Goal: Transaction & Acquisition: Purchase product/service

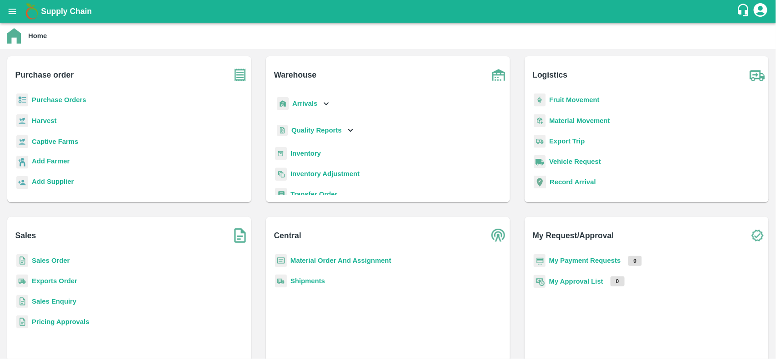
click at [54, 101] on b "Purchase Orders" at bounding box center [59, 99] width 55 height 7
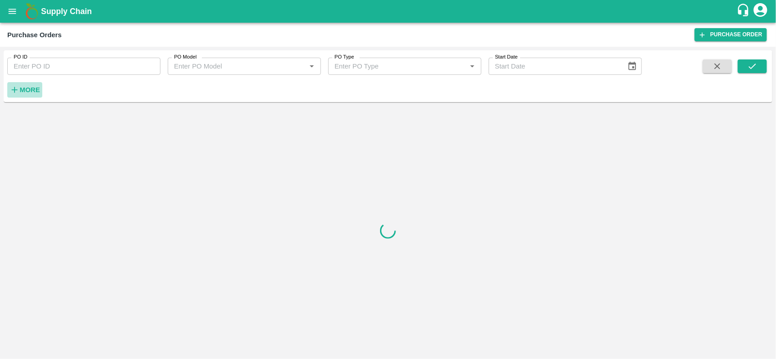
click at [33, 91] on strong "More" at bounding box center [30, 89] width 20 height 7
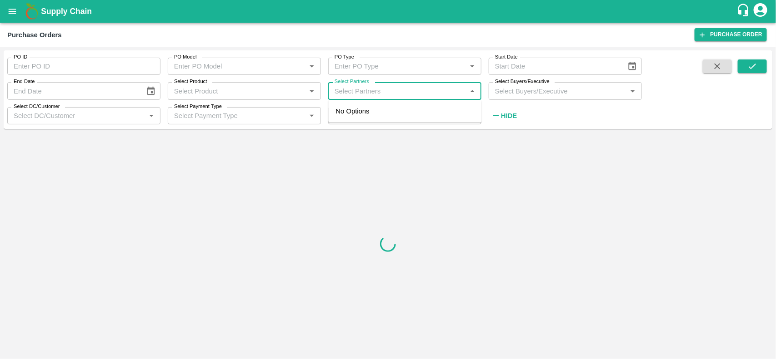
click at [376, 85] on input "Select Partners" at bounding box center [397, 91] width 133 height 12
type input "nova"
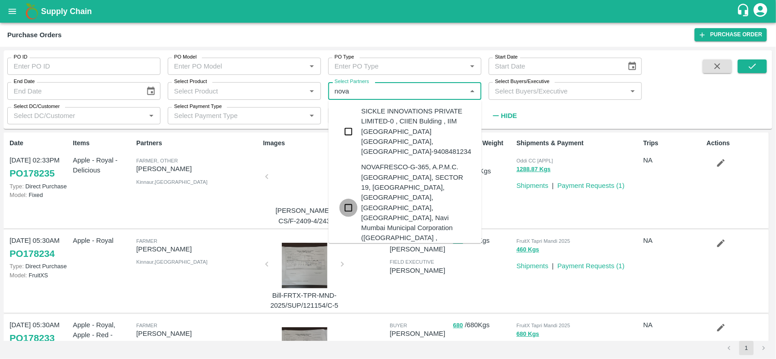
click at [344, 199] on input "checkbox" at bounding box center [348, 208] width 18 height 18
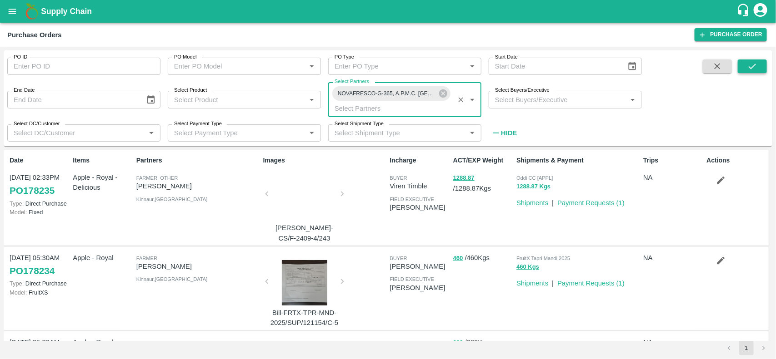
click at [748, 70] on icon "submit" at bounding box center [752, 66] width 10 height 10
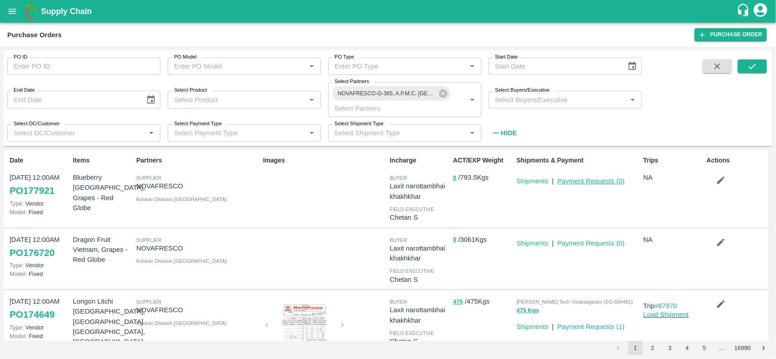
click at [573, 181] on link "Payment Requests ( 0 )" at bounding box center [590, 181] width 67 height 7
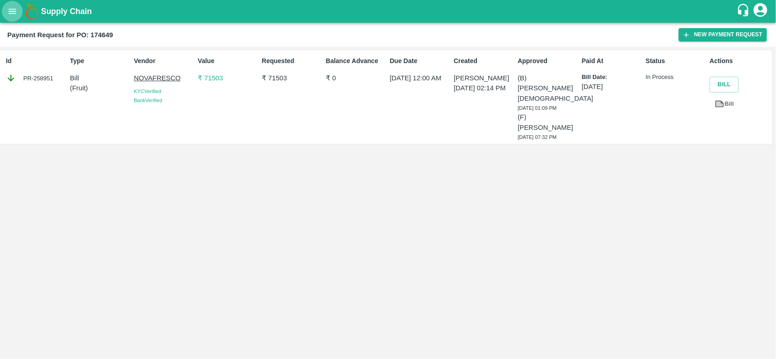
click at [13, 10] on icon "open drawer" at bounding box center [12, 11] width 10 height 10
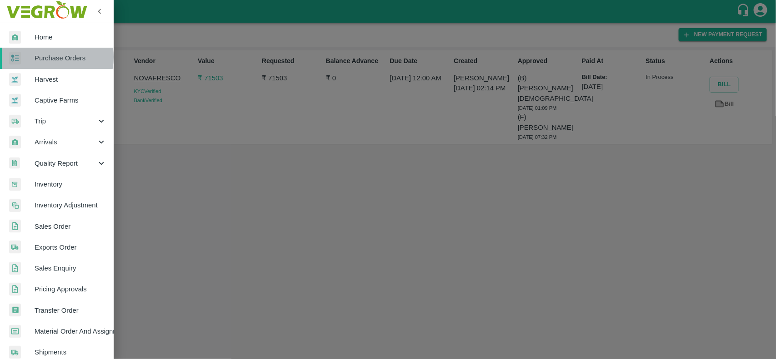
click at [45, 57] on span "Purchase Orders" at bounding box center [71, 58] width 72 height 10
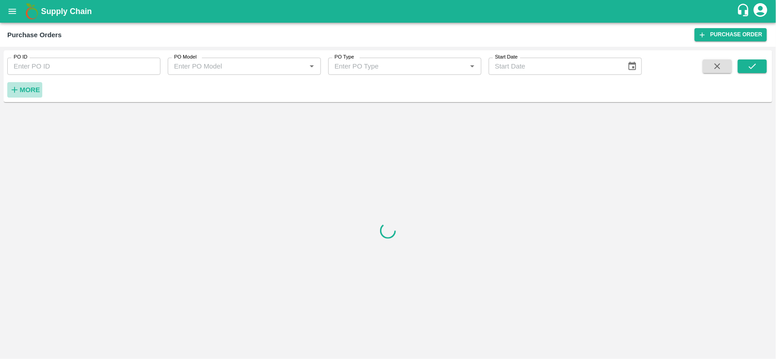
click at [16, 90] on icon "button" at bounding box center [15, 90] width 6 height 6
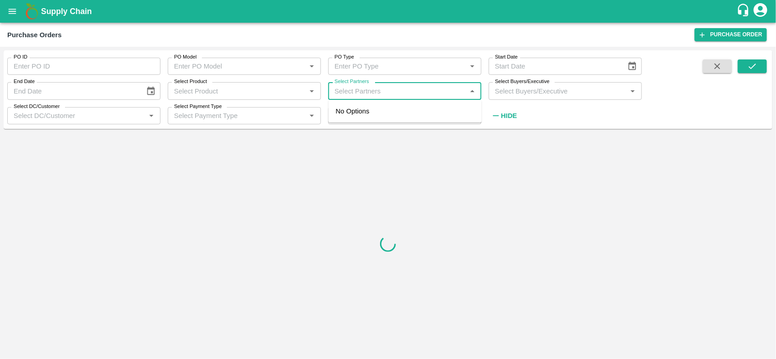
click at [373, 89] on input "Select Partners" at bounding box center [397, 91] width 133 height 12
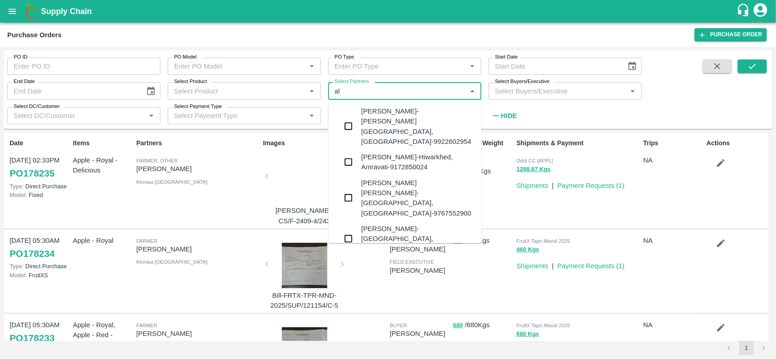
type input "a"
click at [40, 64] on input "PO ID" at bounding box center [83, 66] width 153 height 17
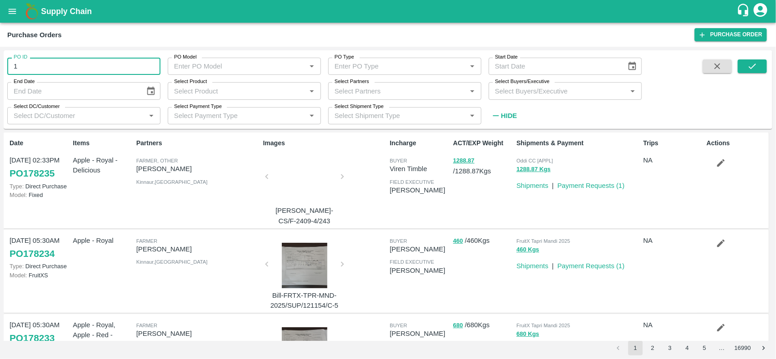
type input "1"
type input "176717"
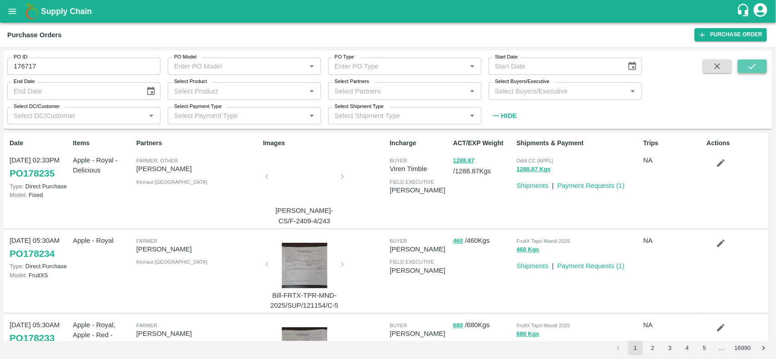
click at [752, 62] on icon "submit" at bounding box center [752, 66] width 10 height 10
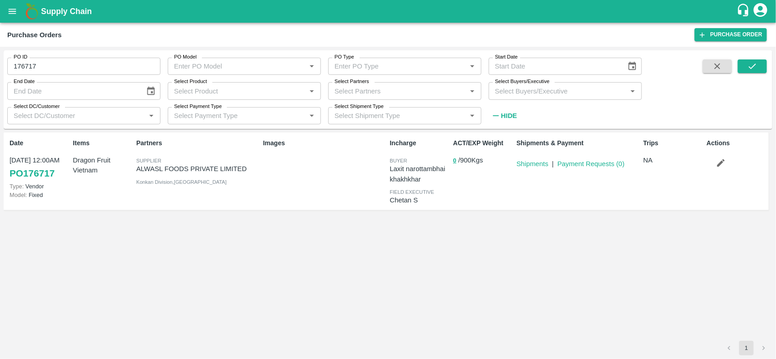
drag, startPoint x: 677, startPoint y: 150, endPoint x: 504, endPoint y: 214, distance: 184.0
click at [504, 214] on div "Date 11 Sep, 12:00AM PO 176717 Type: Vendor Model: Fixed Items Dragon Fruit Vie…" at bounding box center [387, 175] width 761 height 79
click at [542, 260] on div "Date 11 Sep, 12:00AM PO 176717 Type: Vendor Model: Fixed Items Dragon Fruit Vie…" at bounding box center [388, 237] width 768 height 209
click at [532, 164] on link "Shipments" at bounding box center [532, 163] width 32 height 7
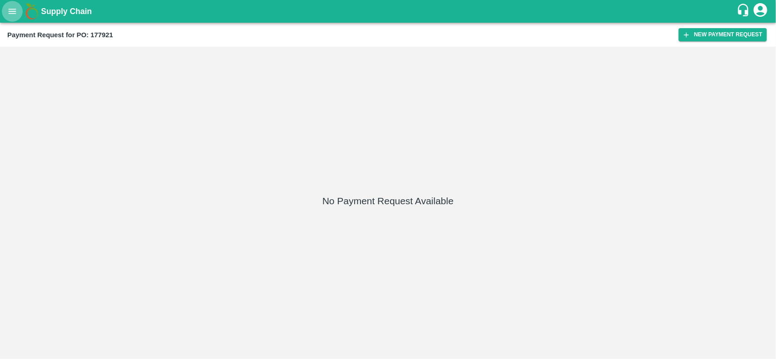
click at [17, 8] on icon "open drawer" at bounding box center [12, 11] width 10 height 10
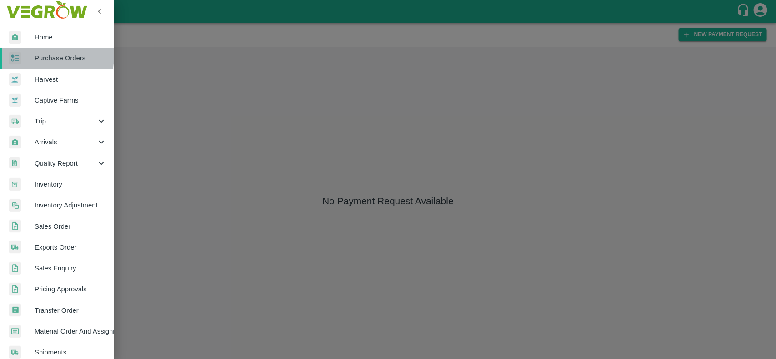
click at [25, 55] on div at bounding box center [21, 58] width 25 height 13
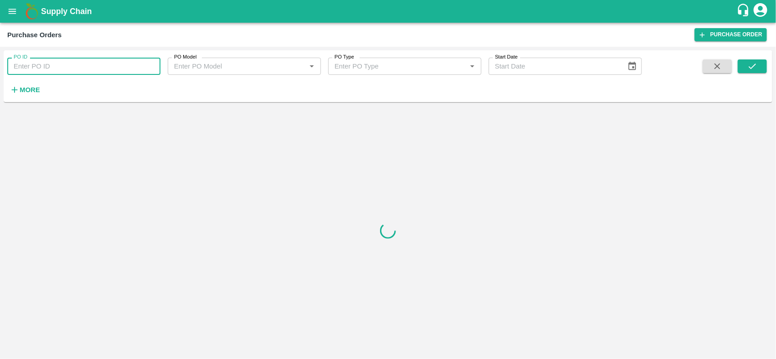
click at [58, 60] on input "PO ID" at bounding box center [83, 66] width 153 height 17
paste input "167325"
type input "167325"
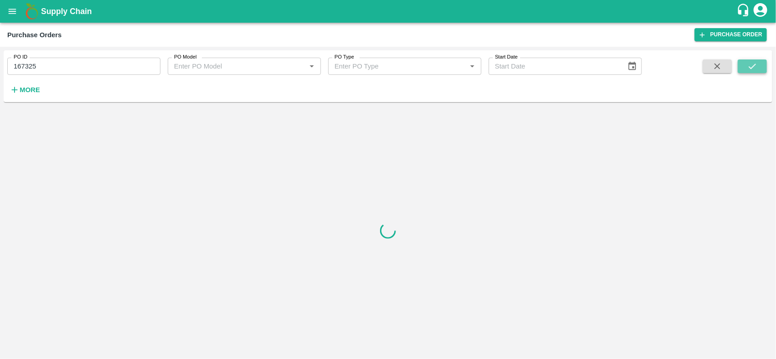
click at [748, 62] on icon "submit" at bounding box center [752, 66] width 10 height 10
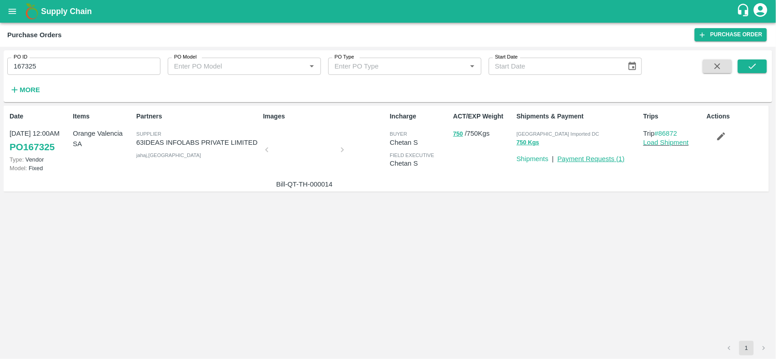
click at [612, 155] on link "Payment Requests ( 1 )" at bounding box center [590, 158] width 67 height 7
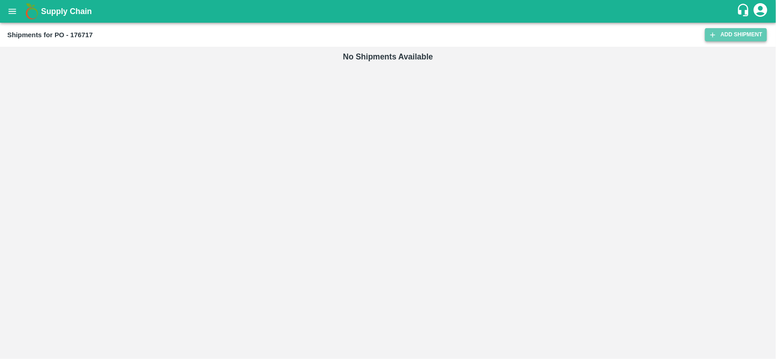
click at [736, 31] on link "Add Shipment" at bounding box center [736, 34] width 62 height 13
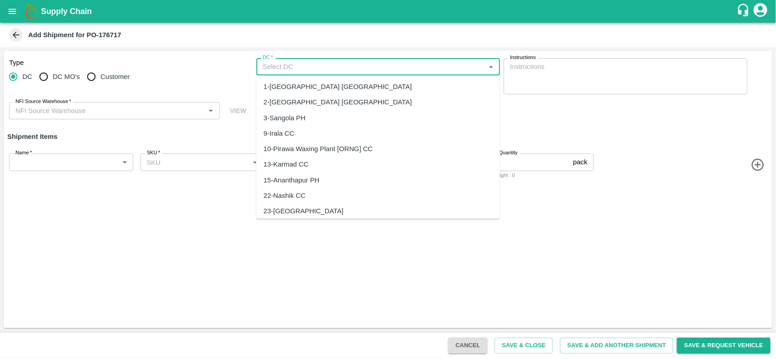
click at [308, 67] on input "DC   *" at bounding box center [370, 67] width 223 height 12
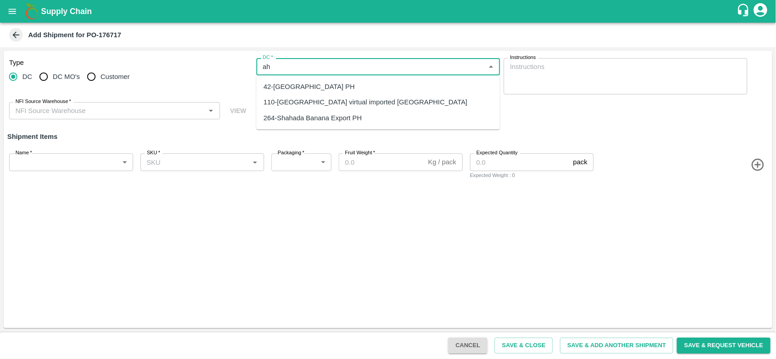
click at [316, 98] on div "110-[GEOGRAPHIC_DATA] virtual imported [GEOGRAPHIC_DATA]" at bounding box center [366, 103] width 204 height 10
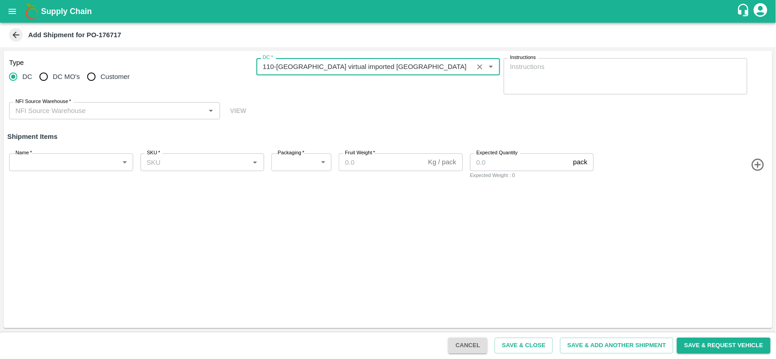
type input "110-[GEOGRAPHIC_DATA] virtual imported [GEOGRAPHIC_DATA]"
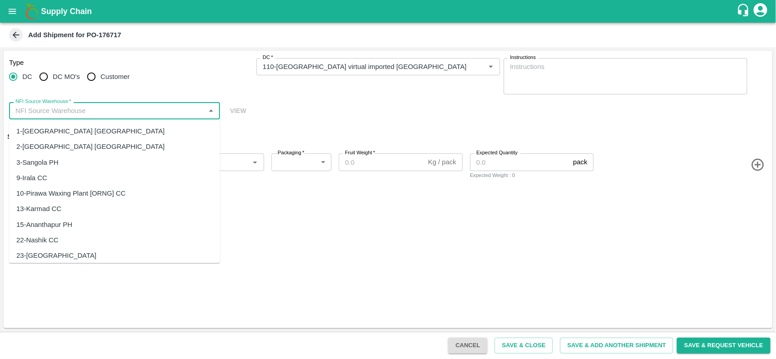
click at [73, 116] on input "NFI Source Warehouse   *" at bounding box center [107, 111] width 190 height 12
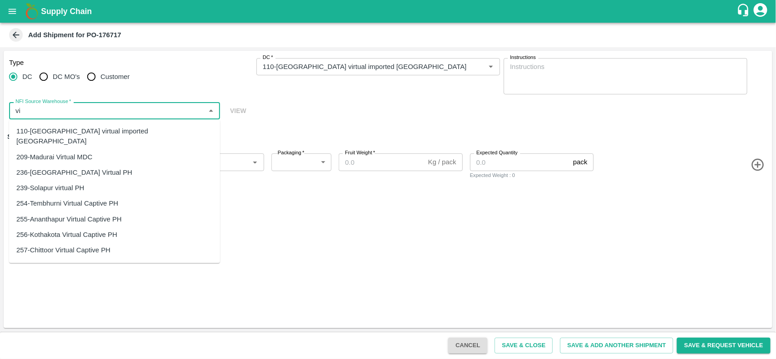
click at [78, 131] on div "110-[GEOGRAPHIC_DATA] virtual imported [GEOGRAPHIC_DATA]" at bounding box center [114, 136] width 196 height 20
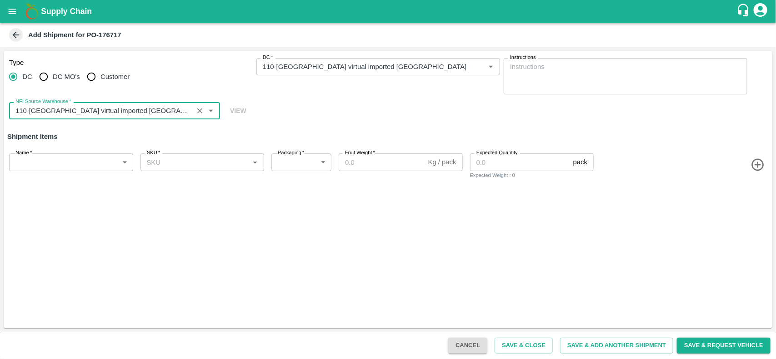
type input "110-[GEOGRAPHIC_DATA] virtual imported [GEOGRAPHIC_DATA]"
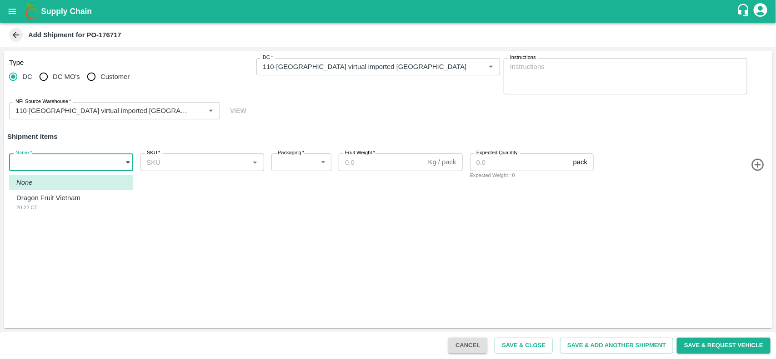
click at [51, 169] on body "Supply Chain Add Shipment for PO-176717 Type [GEOGRAPHIC_DATA] DC MO's Customer…" at bounding box center [388, 179] width 776 height 359
click at [44, 202] on p "Dragon Fruit Vietnam" at bounding box center [48, 198] width 64 height 10
type input "2047353"
type input "276"
type input "9"
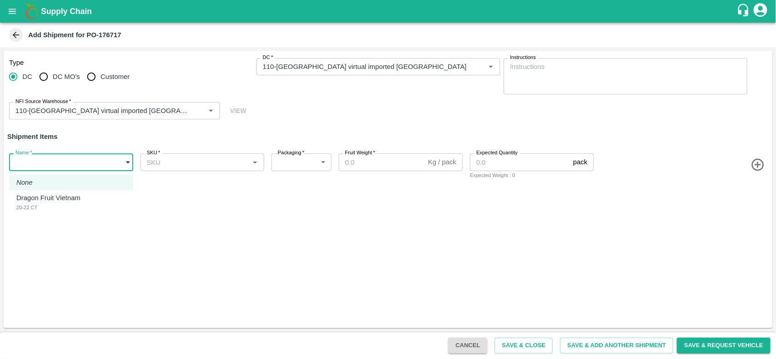
type input "100"
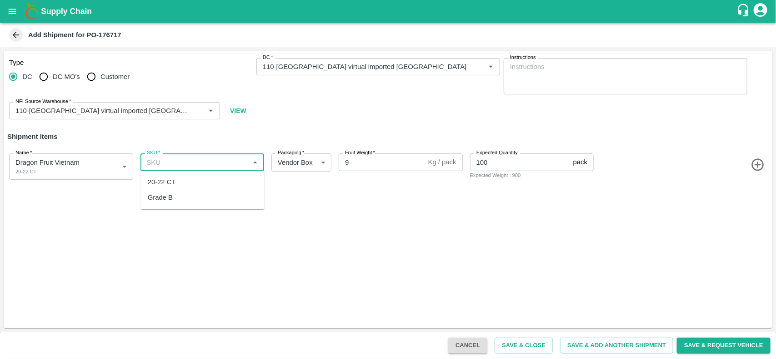
click at [173, 160] on input "SKU   *" at bounding box center [195, 162] width 104 height 12
click at [175, 179] on div "20-22 CT" at bounding box center [162, 182] width 28 height 10
type input "20-22 CT"
click at [512, 348] on button "Save & Close" at bounding box center [523, 346] width 58 height 16
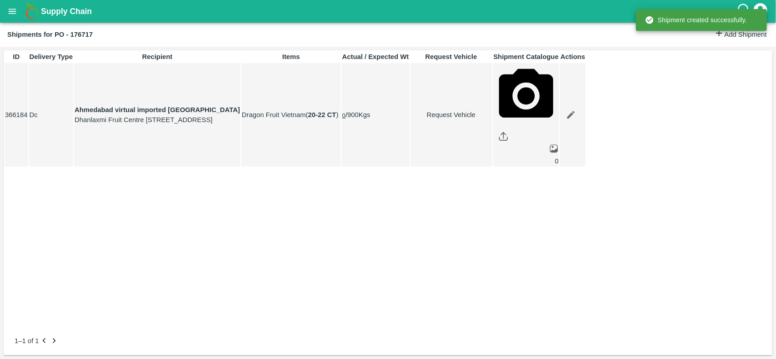
click at [11, 7] on icon "open drawer" at bounding box center [12, 11] width 10 height 10
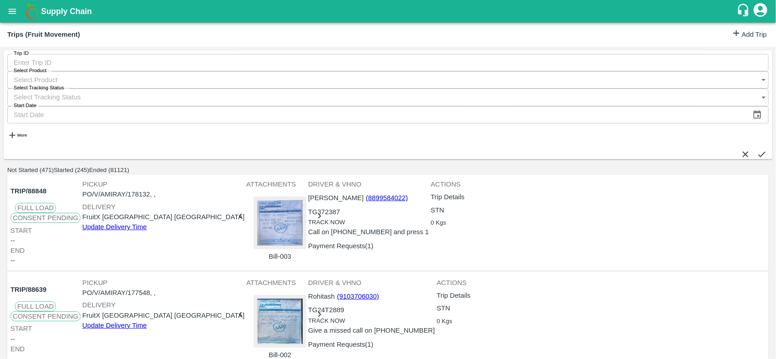
click at [745, 36] on link "Add Trip" at bounding box center [748, 34] width 35 height 13
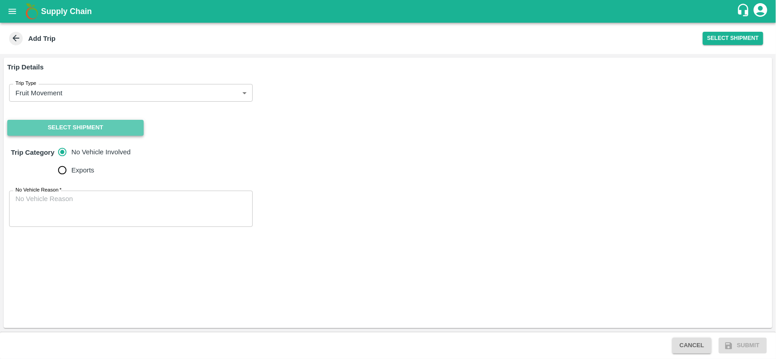
click at [67, 128] on button "Select Shipment" at bounding box center [75, 128] width 136 height 16
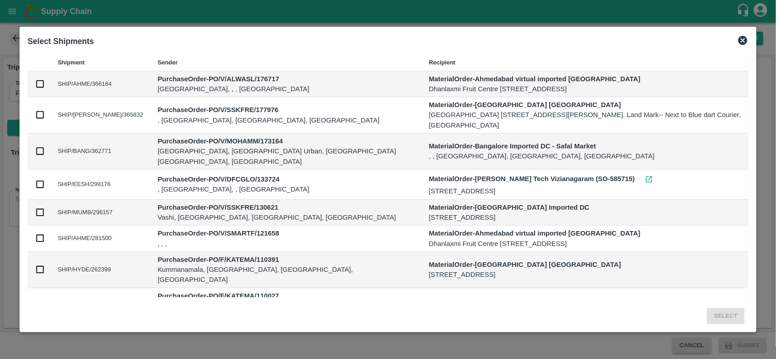
click at [37, 89] on td at bounding box center [39, 84] width 23 height 26
click at [38, 87] on input "checkbox" at bounding box center [40, 84] width 10 height 10
checkbox input "true"
click at [720, 317] on button "Select" at bounding box center [725, 316] width 38 height 16
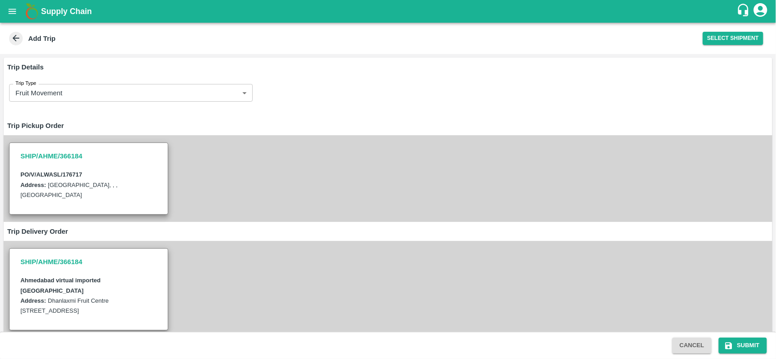
scroll to position [112, 0]
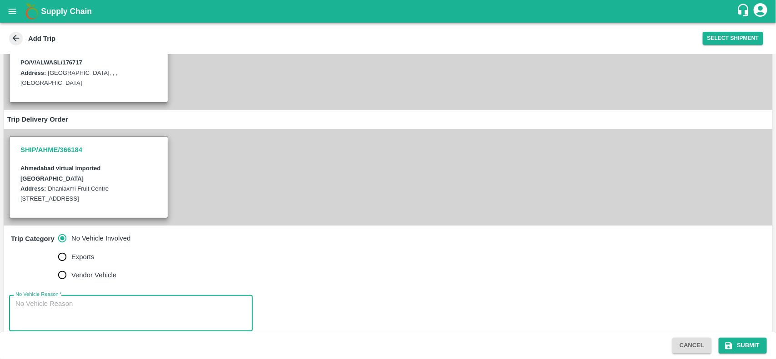
click at [63, 301] on textarea "No Vehicle Reason   *" at bounding box center [130, 313] width 231 height 29
type textarea "na"
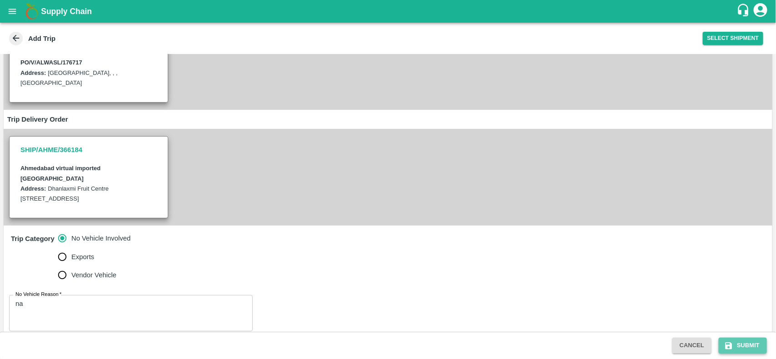
click at [745, 349] on button "Submit" at bounding box center [742, 346] width 48 height 16
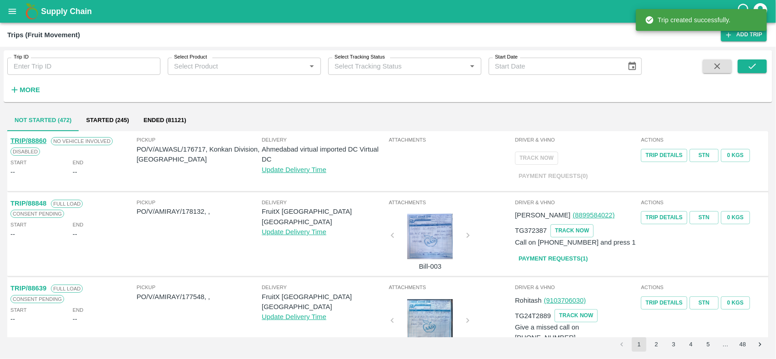
click at [189, 149] on p "PO/V/ALWASL/176717, Konkan Division, Maharashtra" at bounding box center [199, 154] width 125 height 20
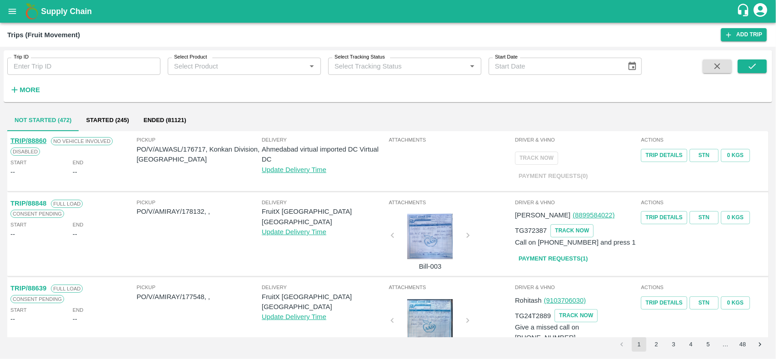
click at [196, 147] on p "PO/V/ALWASL/176717, Konkan Division, Maharashtra" at bounding box center [199, 154] width 125 height 20
copy p "176717"
click at [10, 13] on icon "open drawer" at bounding box center [13, 11] width 8 height 5
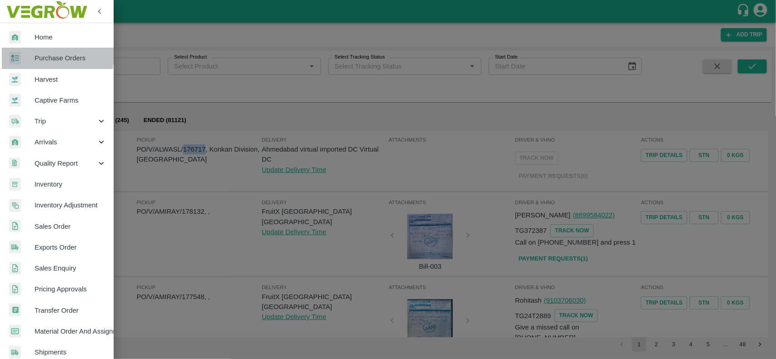
click at [46, 55] on span "Purchase Orders" at bounding box center [71, 58] width 72 height 10
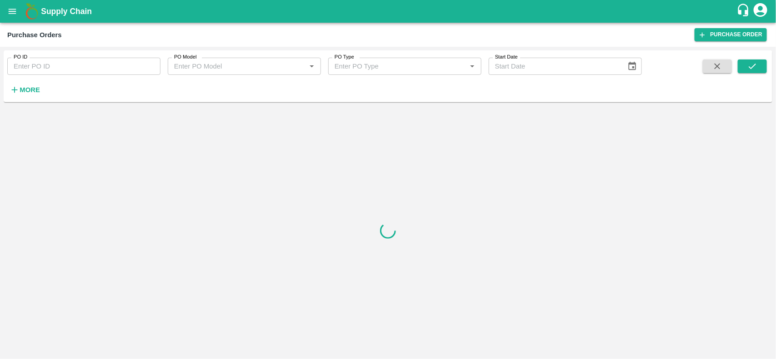
click at [51, 62] on input "PO ID" at bounding box center [83, 66] width 153 height 17
paste input "176717"
type input "176717"
click at [748, 64] on icon "submit" at bounding box center [752, 66] width 10 height 10
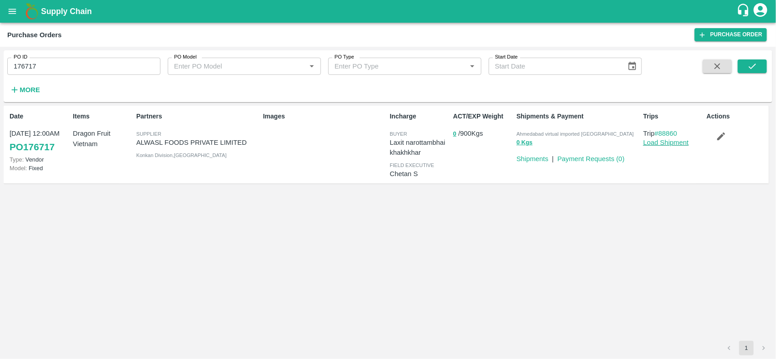
click at [655, 140] on link "Load Shipment" at bounding box center [665, 142] width 45 height 7
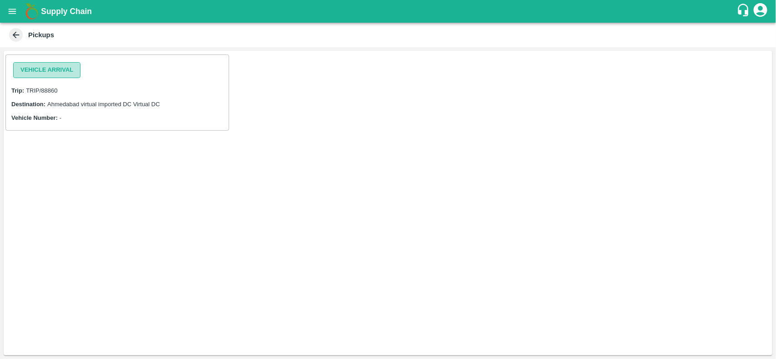
click at [39, 73] on button "Vehicle Arrival" at bounding box center [46, 70] width 67 height 16
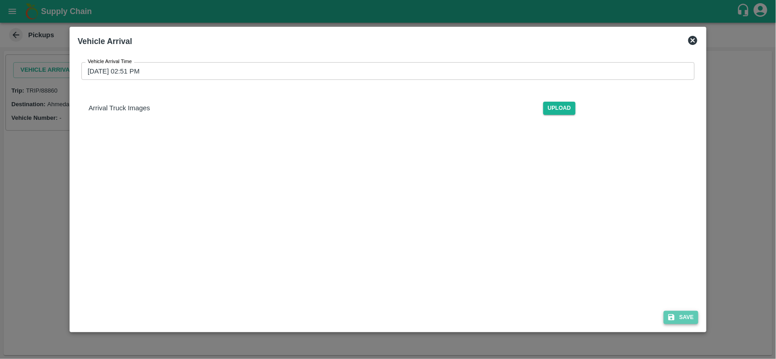
click at [693, 318] on button "Save" at bounding box center [680, 317] width 35 height 13
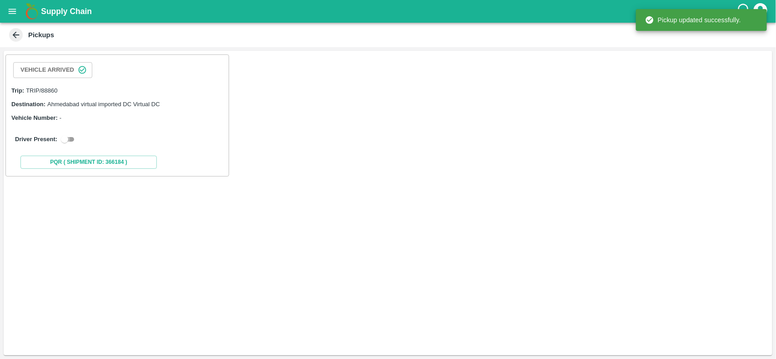
click at [72, 139] on input "checkbox" at bounding box center [64, 139] width 33 height 11
checkbox input "true"
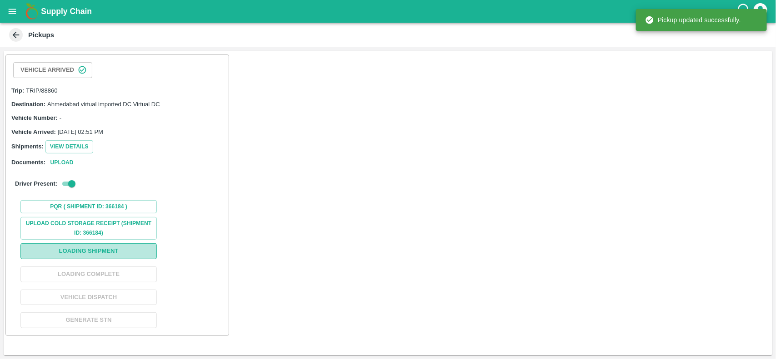
click at [80, 254] on button "Loading Shipment" at bounding box center [88, 252] width 136 height 16
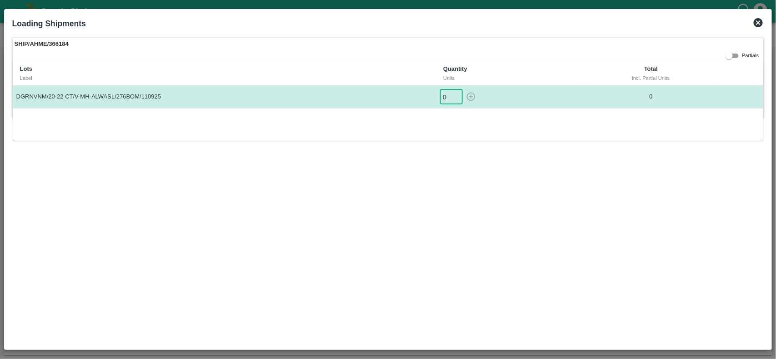
click at [444, 97] on input "0" at bounding box center [451, 97] width 23 height 15
click at [469, 98] on icon "button" at bounding box center [471, 97] width 10 height 10
type input "0"
click at [755, 27] on icon at bounding box center [757, 22] width 11 height 11
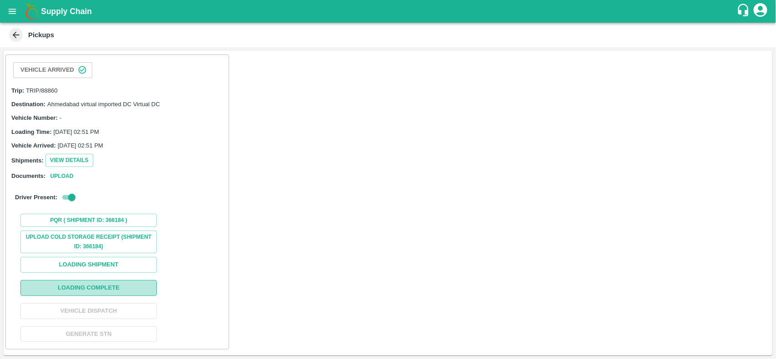
click at [62, 293] on button "Loading Complete" at bounding box center [88, 288] width 136 height 16
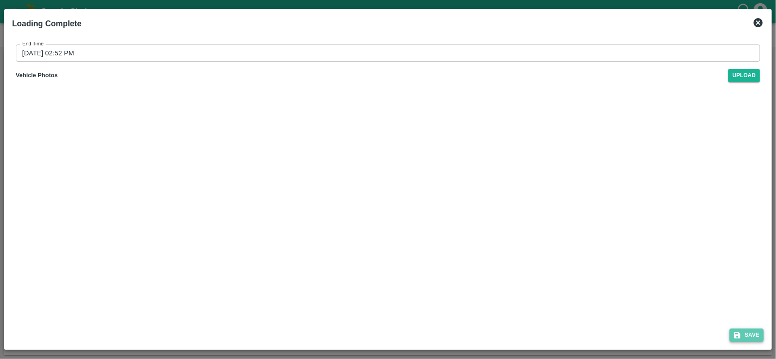
click at [748, 337] on button "Save" at bounding box center [746, 335] width 35 height 13
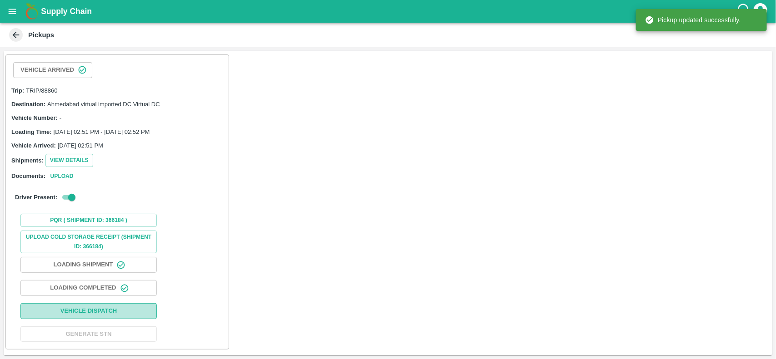
click at [110, 316] on button "Vehicle Dispatch" at bounding box center [88, 311] width 136 height 16
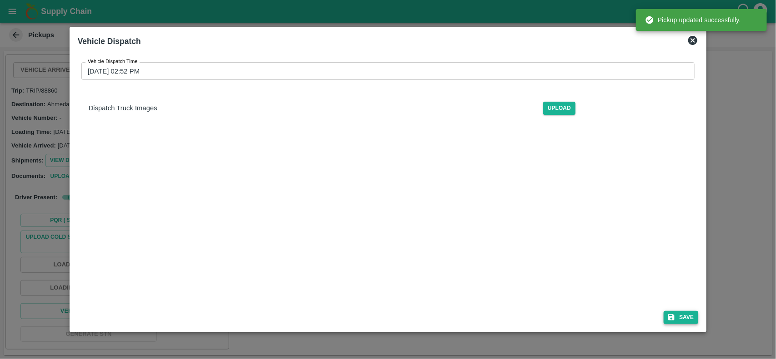
click at [674, 314] on icon "submit" at bounding box center [671, 317] width 8 height 8
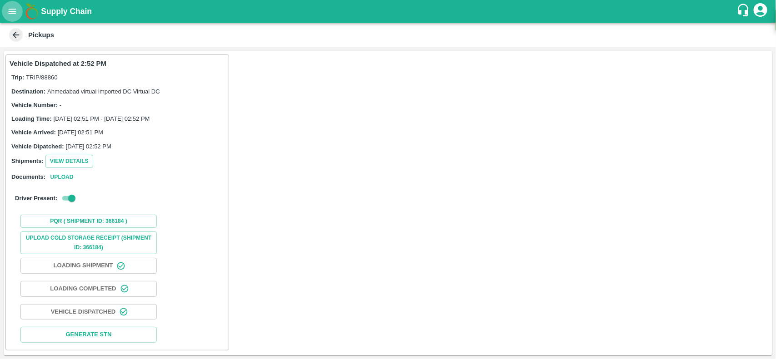
click at [8, 7] on icon "open drawer" at bounding box center [12, 11] width 10 height 10
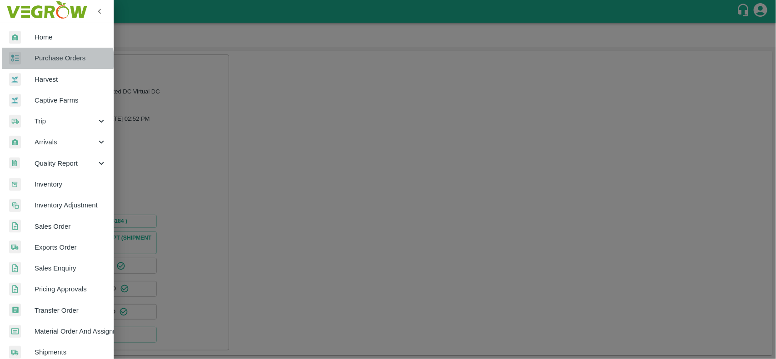
click at [48, 60] on span "Purchase Orders" at bounding box center [71, 58] width 72 height 10
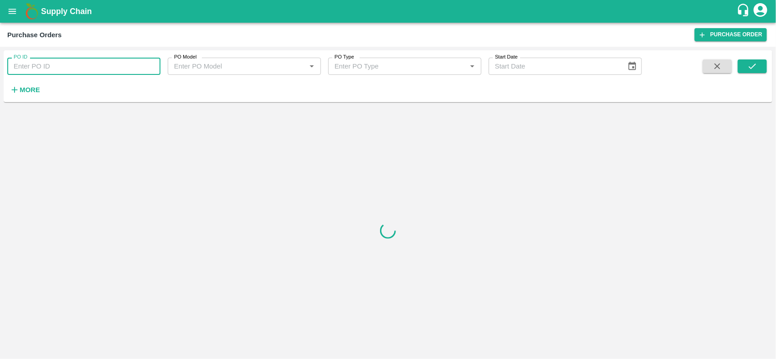
click at [45, 65] on input "PO ID" at bounding box center [83, 66] width 153 height 17
type input "176717"
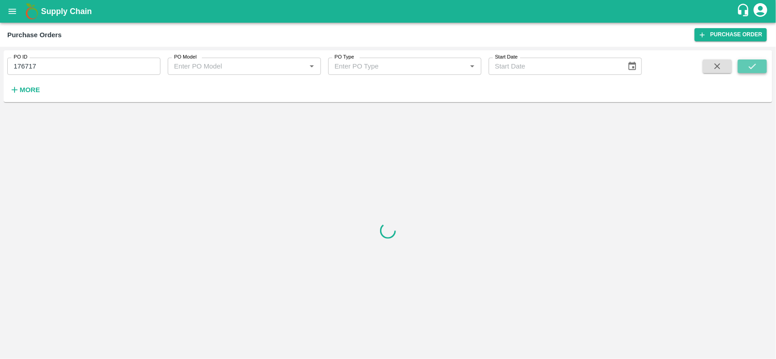
click at [752, 65] on icon "submit" at bounding box center [752, 66] width 10 height 10
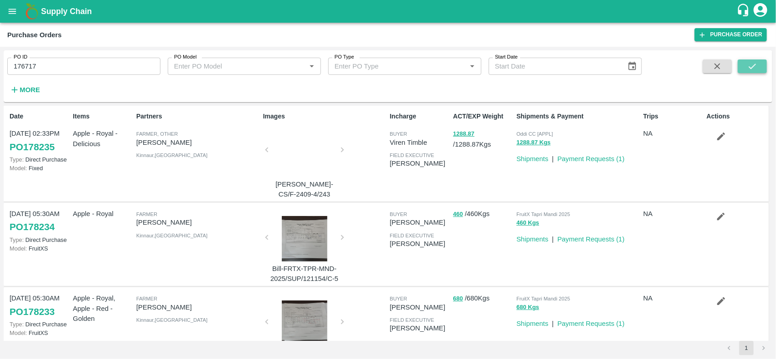
click at [748, 63] on icon "submit" at bounding box center [752, 66] width 10 height 10
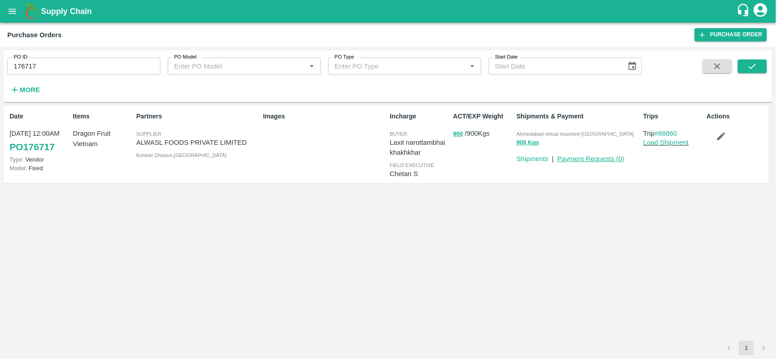
click at [602, 158] on link "Payment Requests ( 0 )" at bounding box center [590, 158] width 67 height 7
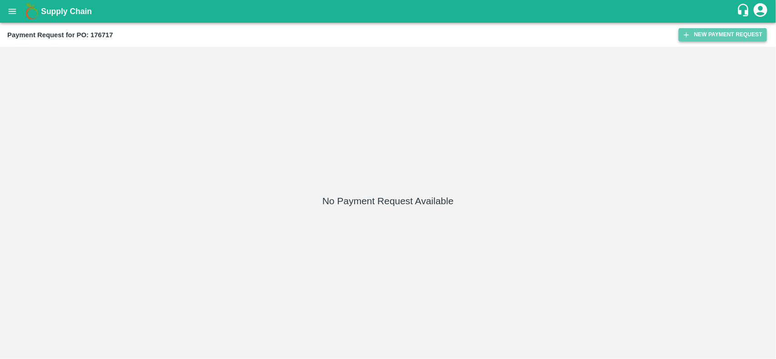
click at [704, 40] on button "New Payment Request" at bounding box center [722, 34] width 88 height 13
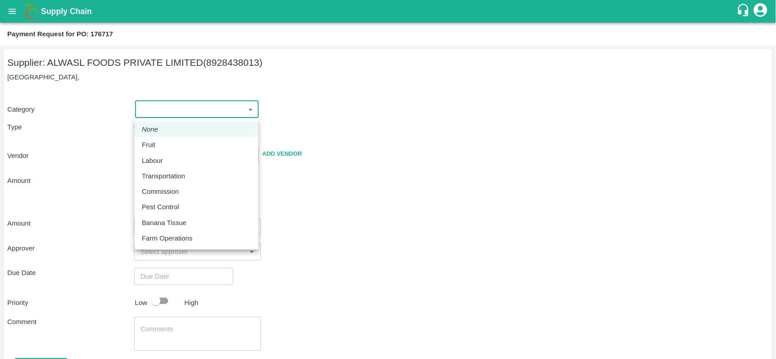
click at [167, 116] on body "Supply Chain Payment Request for PO: 176717 Supplier: ALWASL FOODS PRIVATE LIMI…" at bounding box center [388, 179] width 776 height 359
click at [153, 139] on li "Fruit" at bounding box center [196, 144] width 124 height 15
type input "1"
type input "ALWASL FOODS PRIVATE LIMITED - 8928438013(Supplier)"
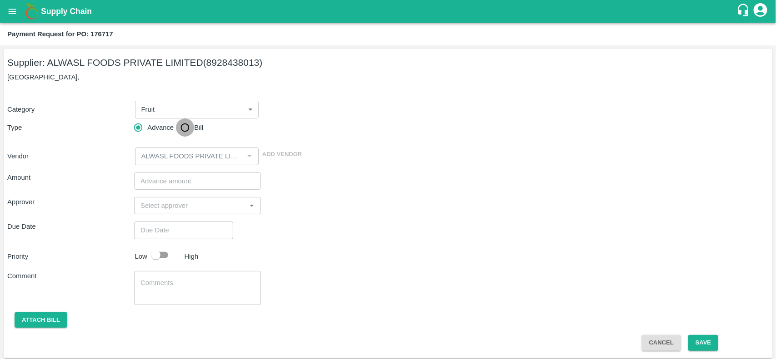
click at [190, 127] on input "Bill" at bounding box center [185, 128] width 18 height 18
radio input "true"
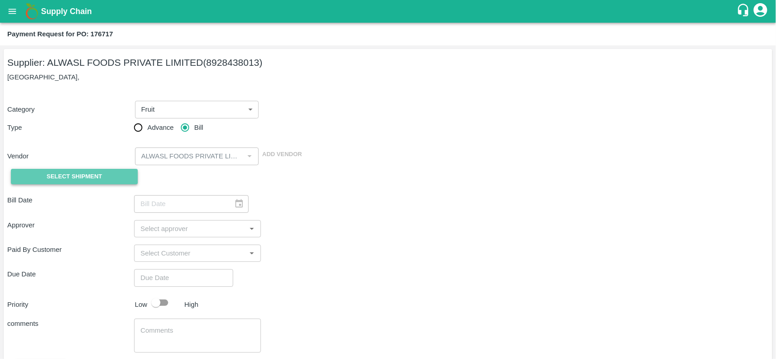
click at [47, 176] on span "Select Shipment" at bounding box center [74, 177] width 55 height 10
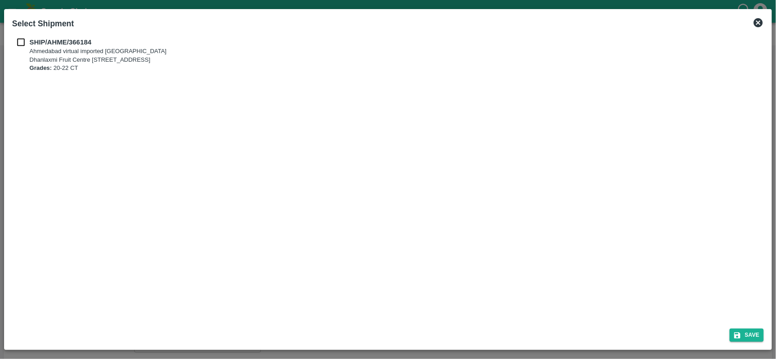
click at [20, 44] on input "checkbox" at bounding box center [20, 42] width 17 height 10
checkbox input "true"
click at [748, 330] on button "Save" at bounding box center [746, 335] width 35 height 13
type input "24/09/2025"
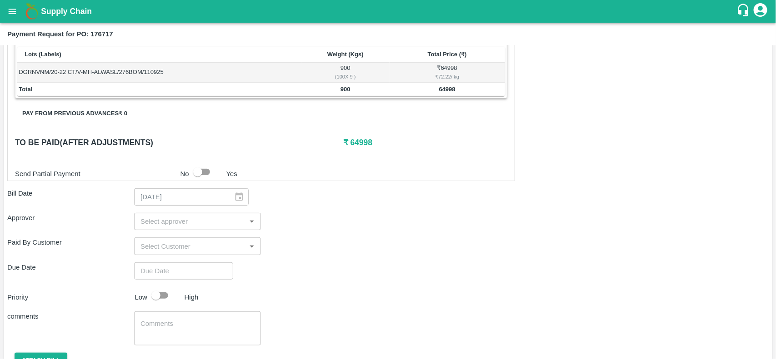
scroll to position [155, 0]
click at [453, 289] on div "Priority Low High" at bounding box center [386, 294] width 765 height 17
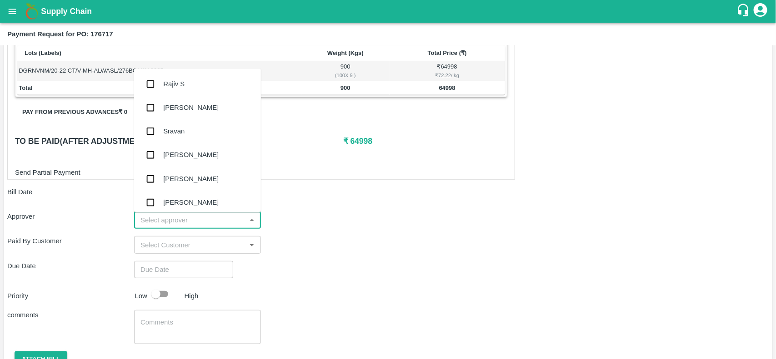
click at [164, 222] on input "input" at bounding box center [190, 220] width 106 height 12
type input "nee"
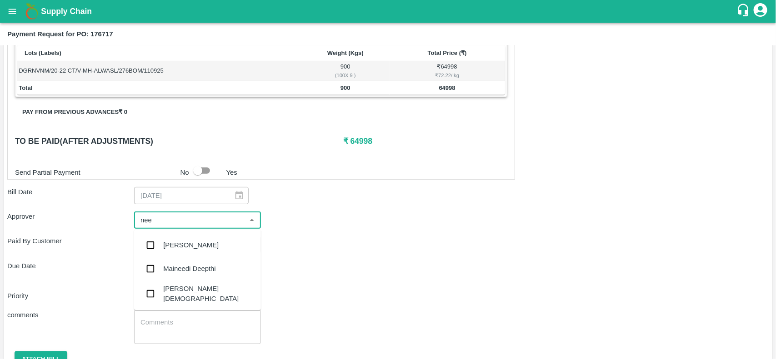
click at [176, 289] on div "[PERSON_NAME][DEMOGRAPHIC_DATA]" at bounding box center [208, 294] width 90 height 20
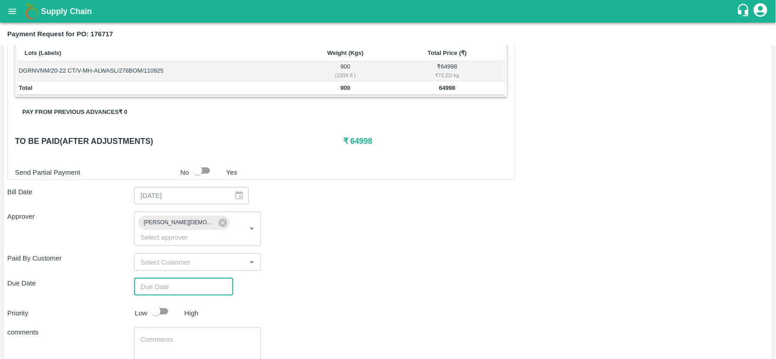
type input "DD/MM/YYYY hh:mm aa"
click at [165, 279] on input "DD/MM/YYYY hh:mm aa" at bounding box center [180, 287] width 93 height 17
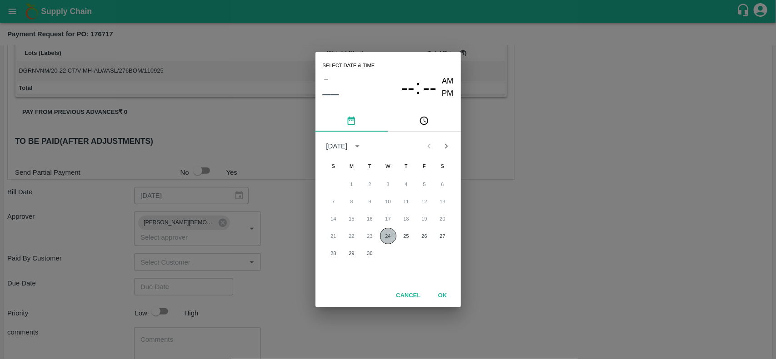
click at [385, 231] on button "24" at bounding box center [388, 236] width 16 height 16
type input "24/09/2025 12:00 AM"
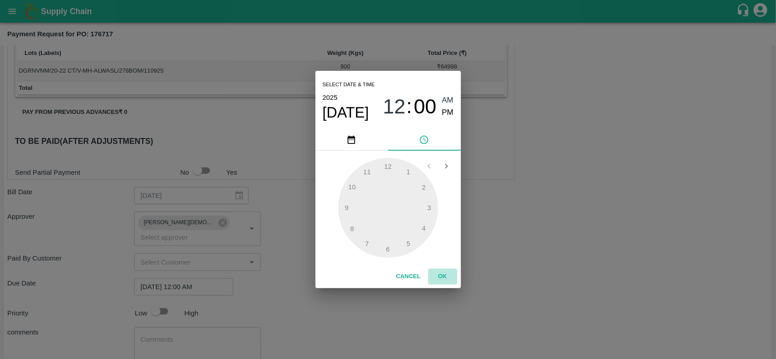
click at [444, 282] on button "OK" at bounding box center [442, 277] width 29 height 16
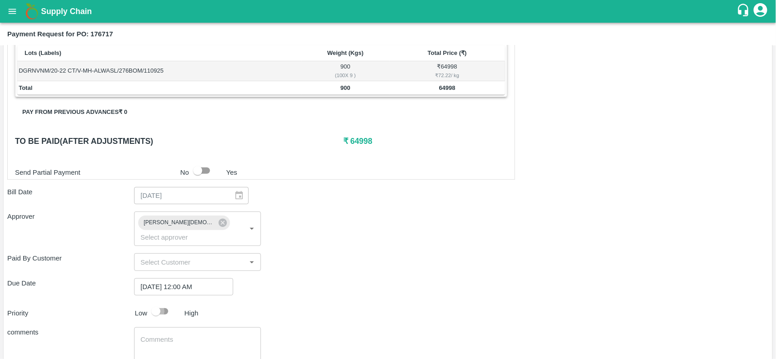
click at [157, 303] on input "checkbox" at bounding box center [156, 311] width 52 height 17
checkbox input "true"
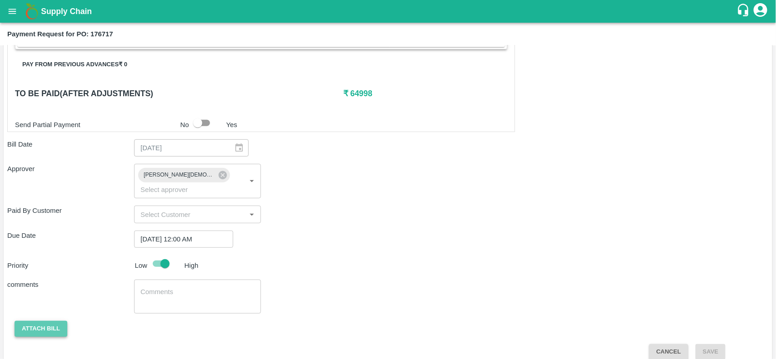
click at [48, 321] on button "Attach bill" at bounding box center [41, 329] width 53 height 16
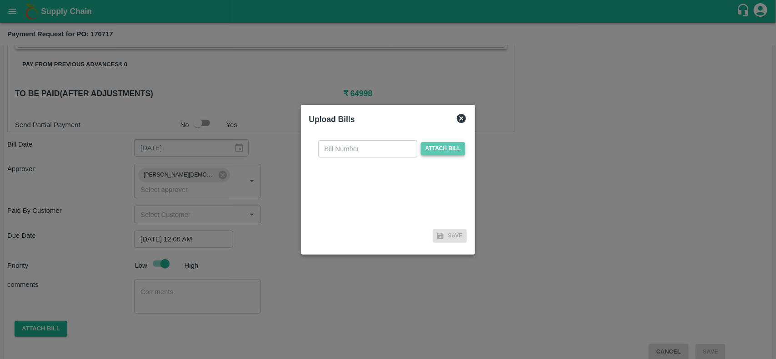
click at [442, 146] on span "Attach bill" at bounding box center [443, 148] width 45 height 13
click at [0, 0] on input "Attach bill" at bounding box center [0, 0] width 0 height 0
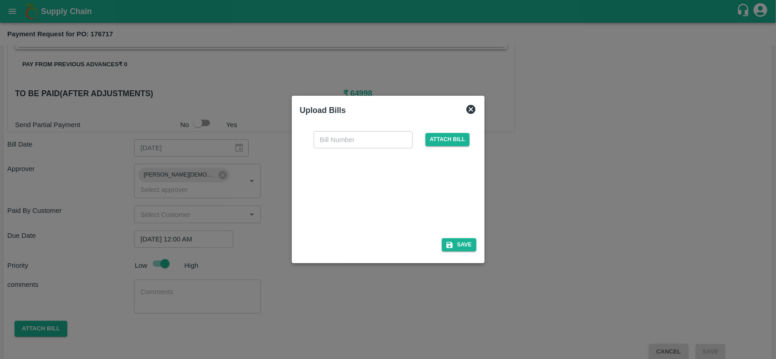
click at [376, 194] on div at bounding box center [386, 191] width 136 height 48
click at [323, 138] on input "text" at bounding box center [362, 139] width 99 height 17
paste input "SLI001810"
type input "SLI001810"
click at [459, 244] on button "Save" at bounding box center [459, 245] width 35 height 13
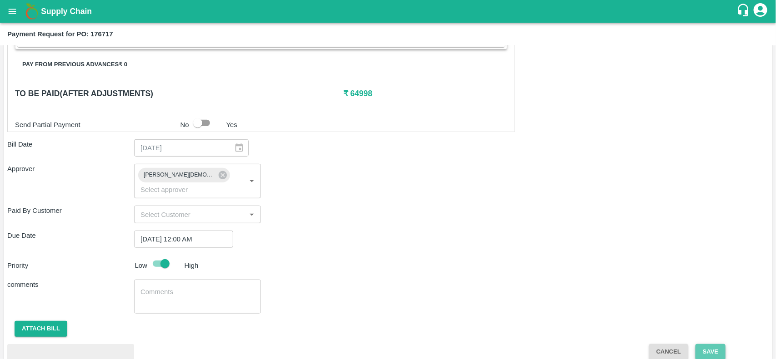
click at [717, 344] on button "Save" at bounding box center [710, 352] width 30 height 16
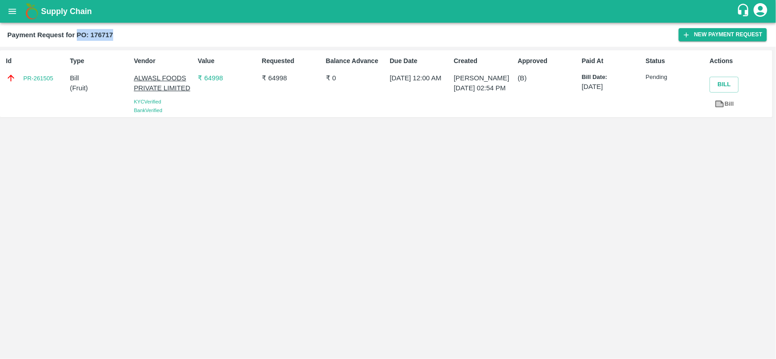
drag, startPoint x: 78, startPoint y: 32, endPoint x: 121, endPoint y: 33, distance: 42.7
click at [121, 33] on div "Payment Request for PO: 176717" at bounding box center [342, 35] width 671 height 12
drag, startPoint x: 19, startPoint y: 74, endPoint x: 66, endPoint y: 80, distance: 47.6
click at [66, 80] on div "Id PR-261505 Type Bill ( Fruit ) Vendor ALWASL FOODS PRIVATE LIMITED KYC Verifi…" at bounding box center [386, 83] width 772 height 67
click at [146, 232] on div "Id PR-261505 Type Bill ( Fruit ) Vendor ALWASL FOODS PRIVATE LIMITED KYC Verifi…" at bounding box center [388, 203] width 776 height 313
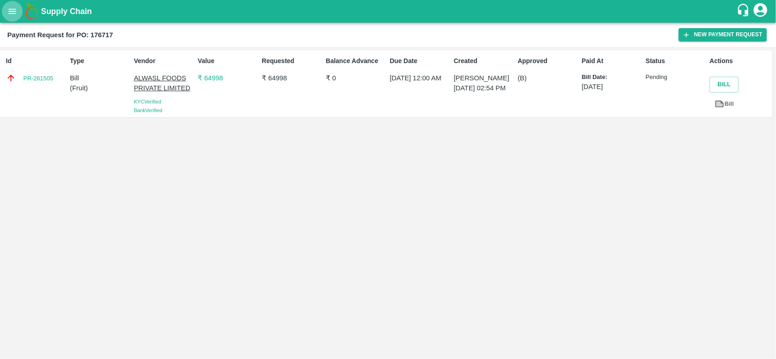
click at [13, 10] on icon "open drawer" at bounding box center [12, 11] width 10 height 10
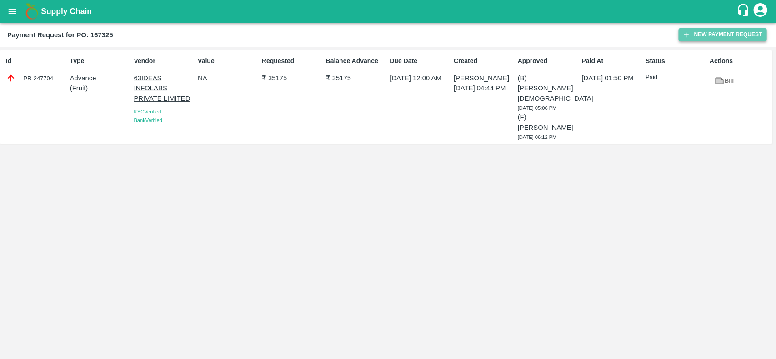
click at [705, 30] on button "New Payment Request" at bounding box center [722, 34] width 88 height 13
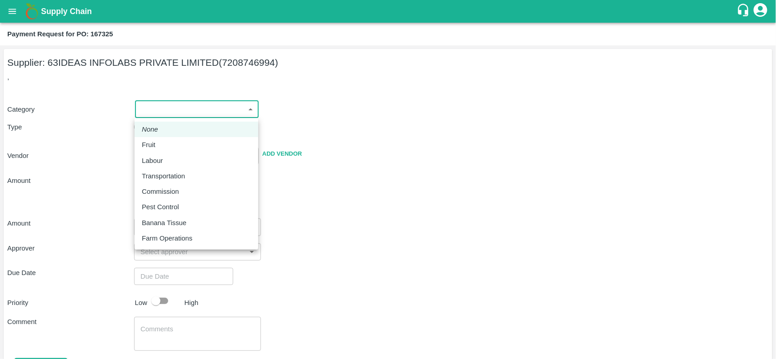
click at [150, 102] on body "Supply Chain Payment Request for PO: 167325 Supplier: 63IDEAS INFOLABS PRIVATE …" at bounding box center [388, 179] width 776 height 359
click at [149, 137] on li "Fruit" at bounding box center [196, 144] width 124 height 15
type input "1"
type input "63IDEAS INFOLABS PRIVATE LIMITED - 7208746994(Supplier)"
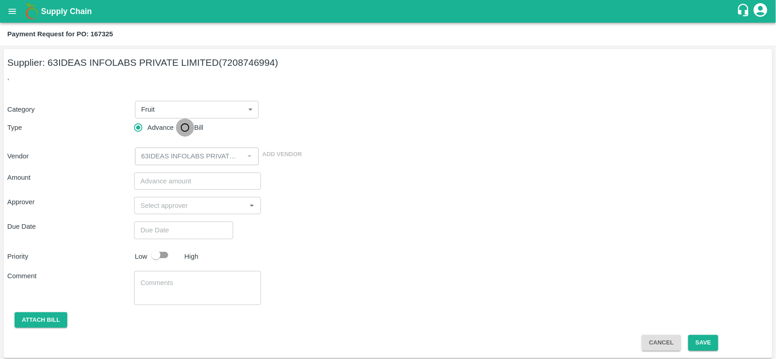
click at [185, 133] on input "Bill" at bounding box center [185, 128] width 18 height 18
radio input "true"
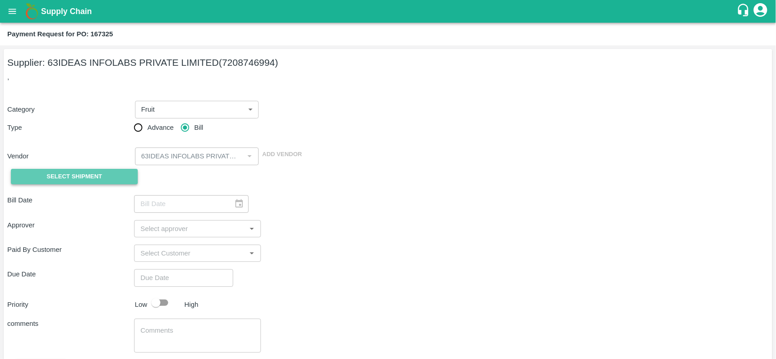
click at [68, 177] on span "Select Shipment" at bounding box center [74, 177] width 55 height 10
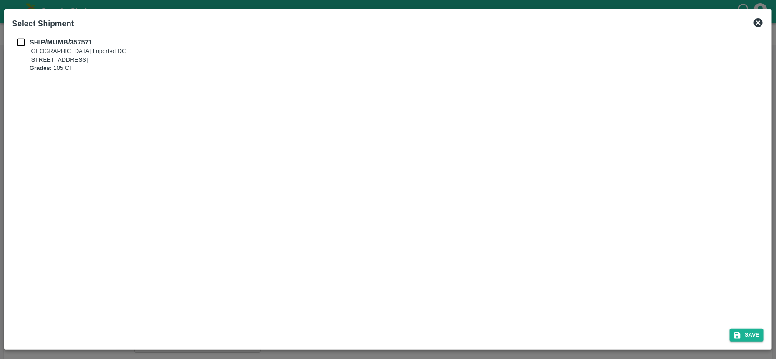
click at [18, 35] on div "SHIP/MUMB/357571 [STREET_ADDRESS] Grades: 105 CT" at bounding box center [388, 178] width 759 height 288
click at [19, 41] on input "checkbox" at bounding box center [20, 42] width 17 height 10
checkbox input "true"
click at [742, 331] on button "Save" at bounding box center [746, 335] width 35 height 13
type input "[DATE]"
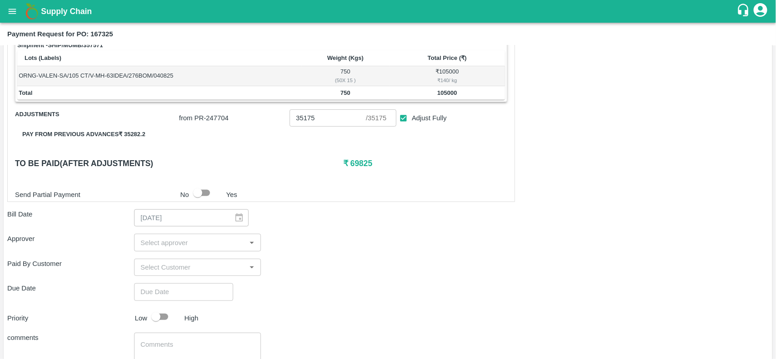
scroll to position [151, 0]
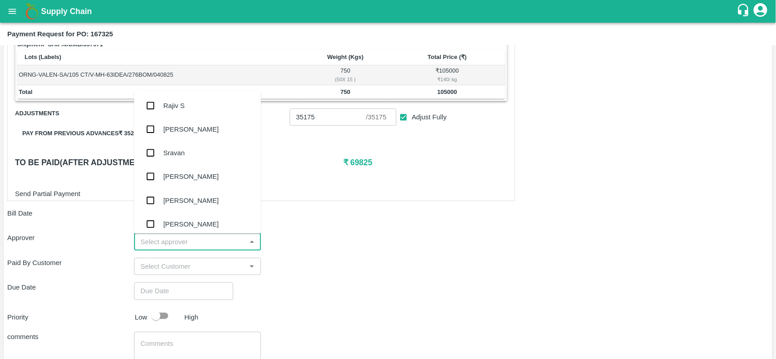
click at [157, 245] on input "input" at bounding box center [190, 242] width 106 height 12
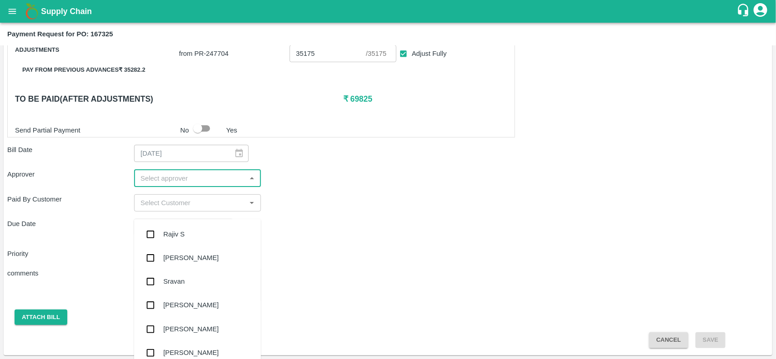
scroll to position [0, 0]
